Goal: Task Accomplishment & Management: Manage account settings

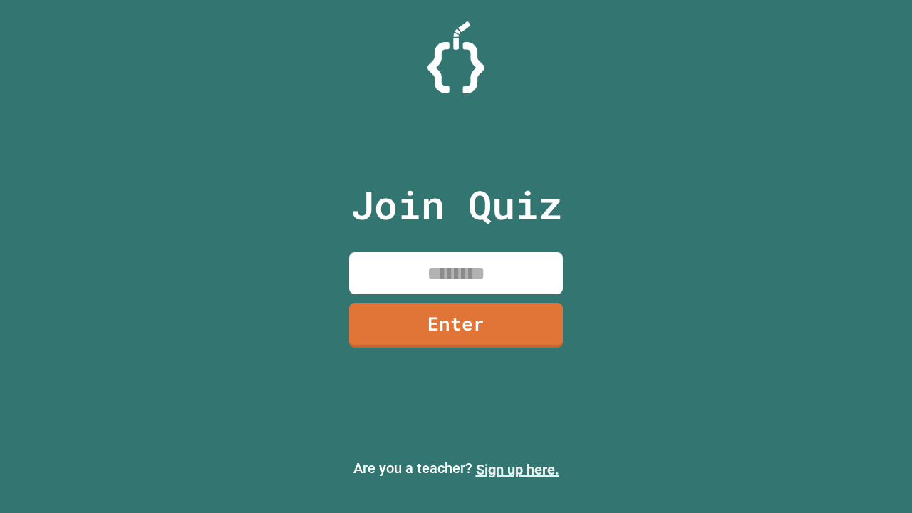
click at [518, 470] on link "Sign up here." at bounding box center [517, 469] width 83 height 17
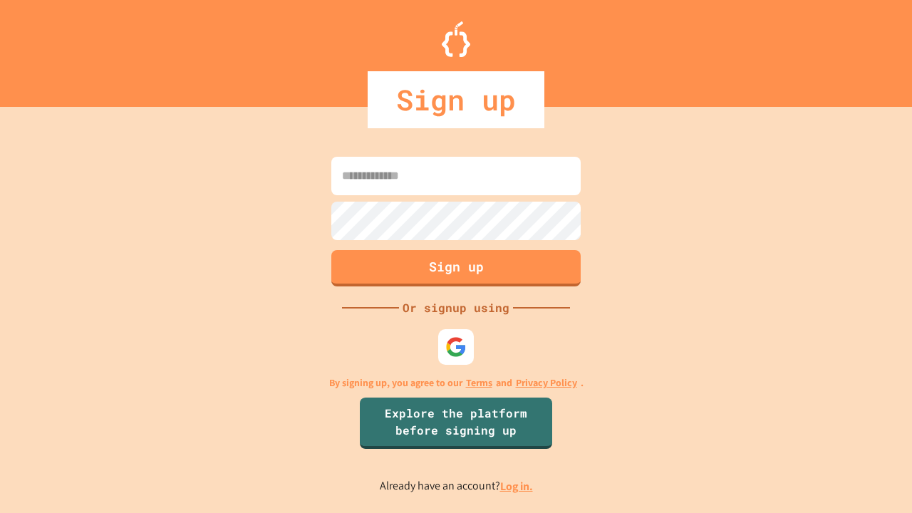
click at [518, 486] on link "Log in." at bounding box center [516, 486] width 33 height 15
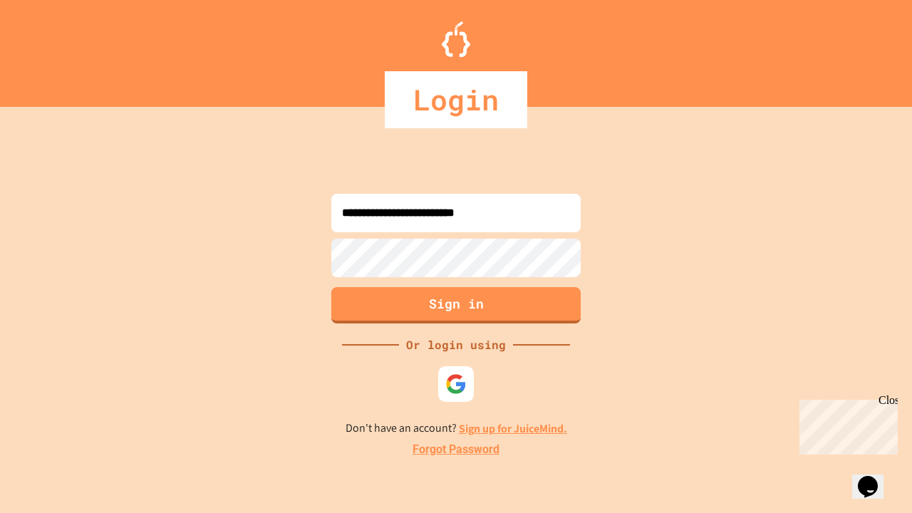
type input "**********"
